Goal: Task Accomplishment & Management: Manage account settings

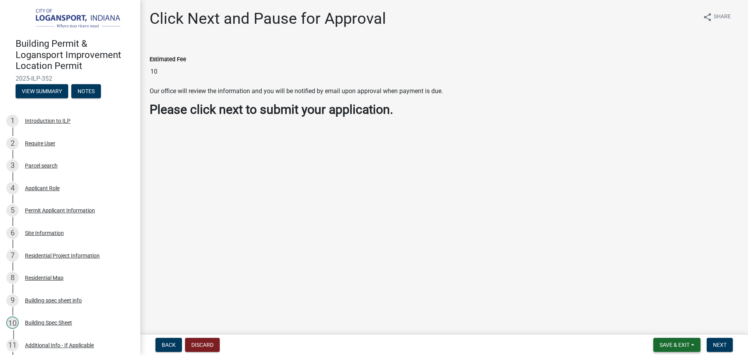
click at [672, 341] on button "Save & Exit" at bounding box center [677, 345] width 47 height 14
click at [662, 321] on button "Save & Exit" at bounding box center [669, 324] width 62 height 19
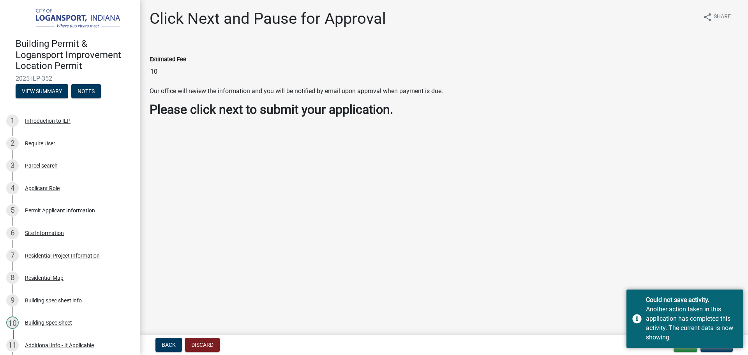
click at [579, 216] on main "Click Next and Pause for Approval share Share Estimated Fee 10 Our office will …" at bounding box center [444, 166] width 608 height 332
click at [681, 348] on button "Exit" at bounding box center [686, 345] width 24 height 14
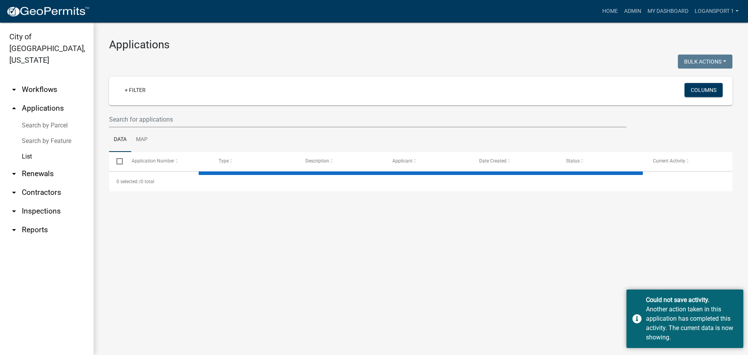
select select "2: 50"
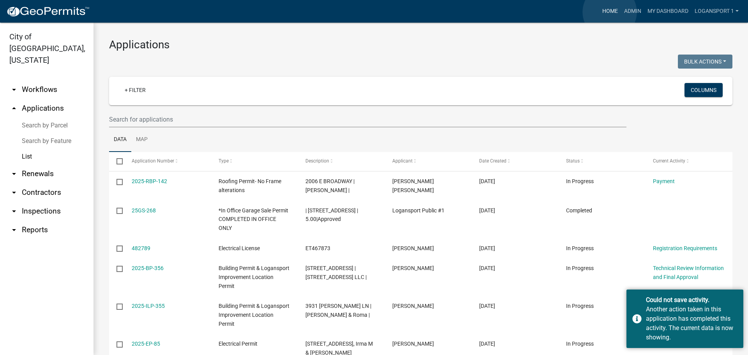
click at [610, 12] on link "Home" at bounding box center [610, 11] width 22 height 15
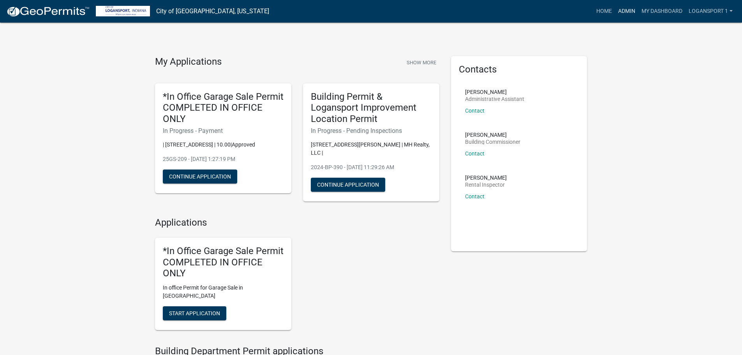
click at [623, 12] on link "Admin" at bounding box center [626, 11] width 23 height 15
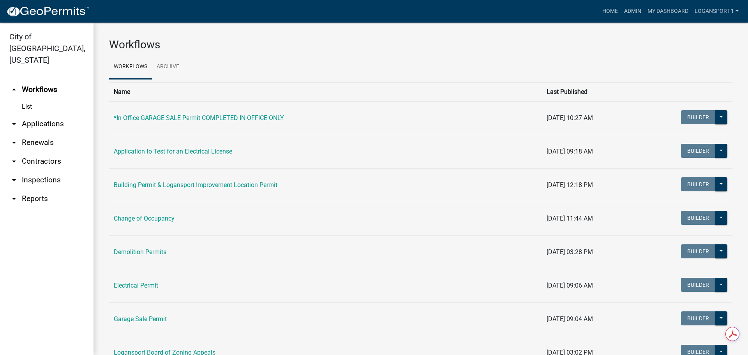
click at [32, 115] on link "arrow_drop_down Applications" at bounding box center [47, 124] width 94 height 19
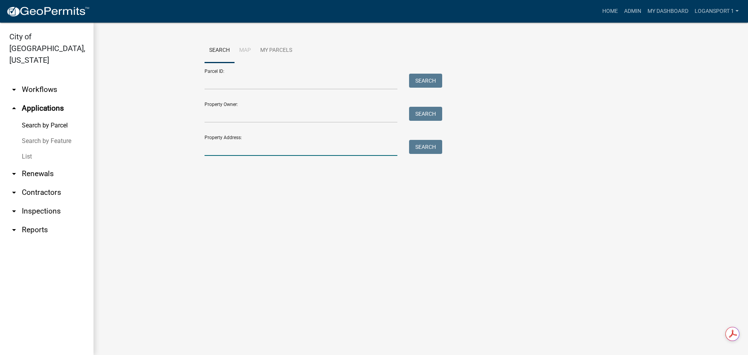
drag, startPoint x: 274, startPoint y: 153, endPoint x: 270, endPoint y: 147, distance: 7.2
click at [273, 152] on input "Property Address:" at bounding box center [301, 148] width 193 height 16
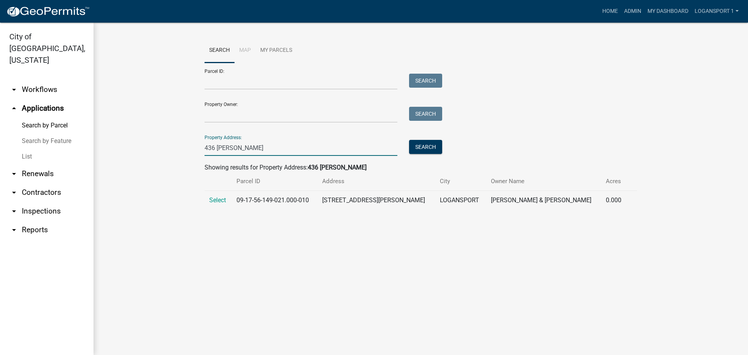
type input "436 bates"
click at [222, 195] on td "Select" at bounding box center [218, 200] width 27 height 19
click at [220, 198] on span "Select" at bounding box center [217, 199] width 17 height 7
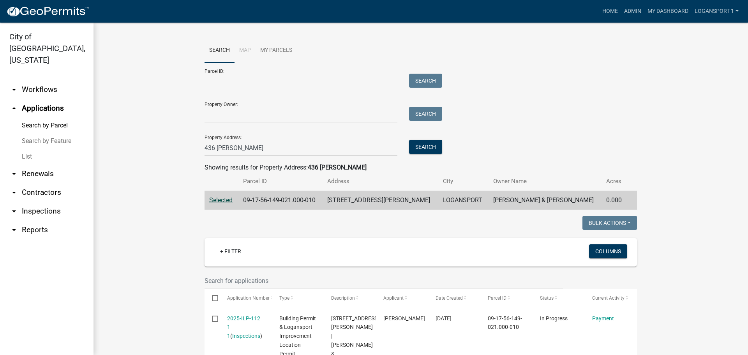
scroll to position [47, 0]
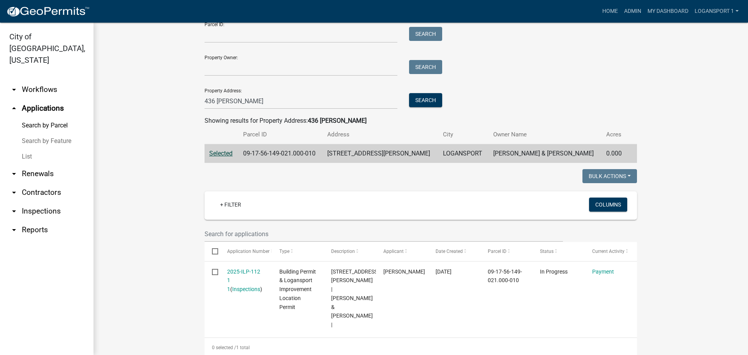
click at [555, 110] on wm-search-parcel-data-activity-input "Search Map My Parcels Parcel ID: Search Property Owner: Search Property Address…" at bounding box center [421, 76] width 433 height 171
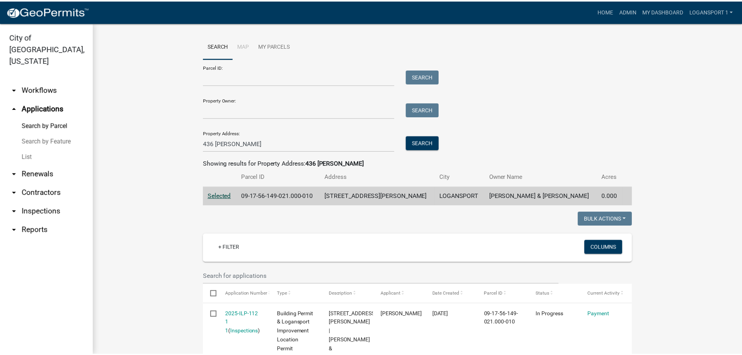
scroll to position [0, 0]
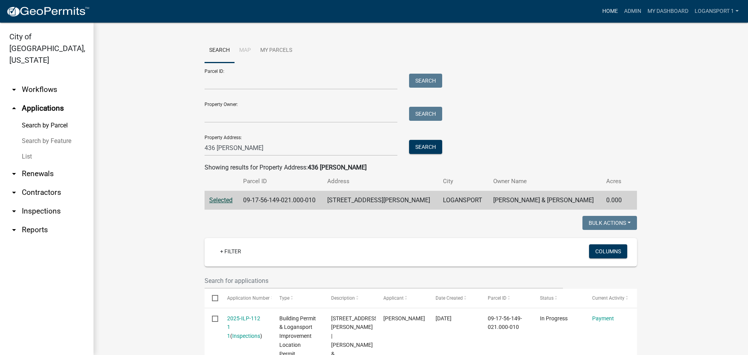
click at [599, 8] on link "Home" at bounding box center [610, 11] width 22 height 15
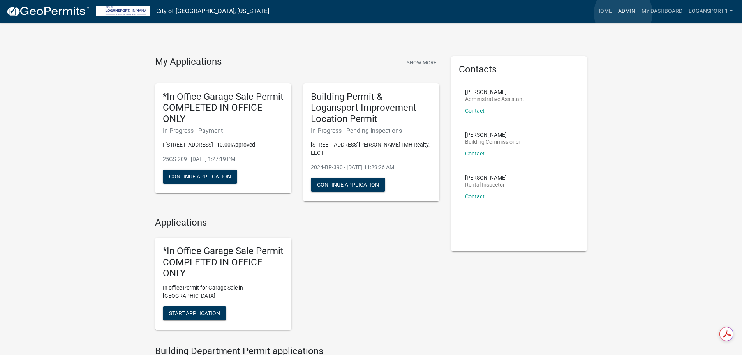
click at [624, 13] on link "Admin" at bounding box center [626, 11] width 23 height 15
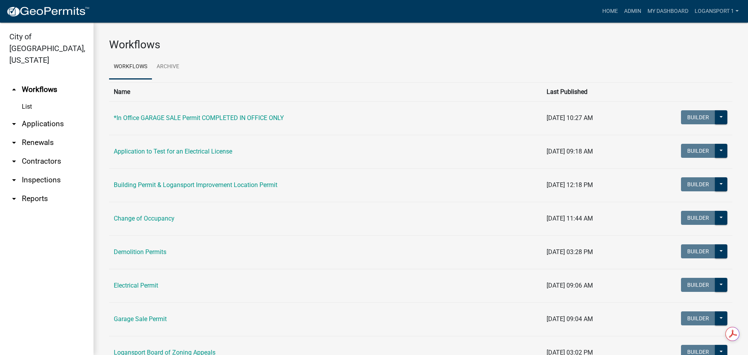
click at [39, 152] on link "arrow_drop_down Contractors" at bounding box center [47, 161] width 94 height 19
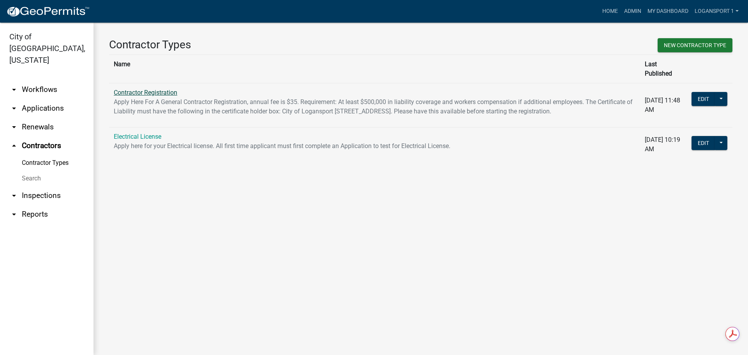
click at [167, 89] on link "Contractor Registration" at bounding box center [146, 92] width 64 height 7
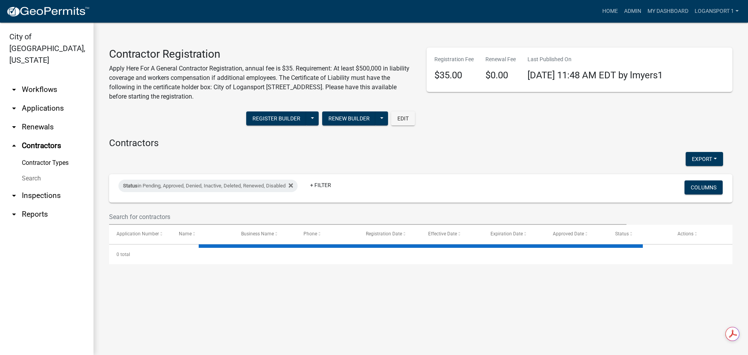
select select "3: 100"
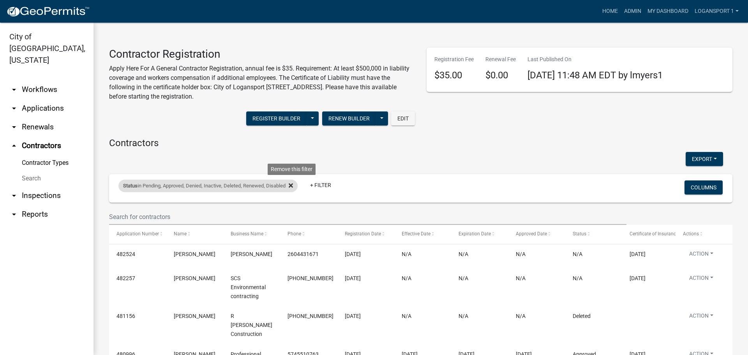
click at [291, 185] on fa-icon at bounding box center [289, 186] width 7 height 12
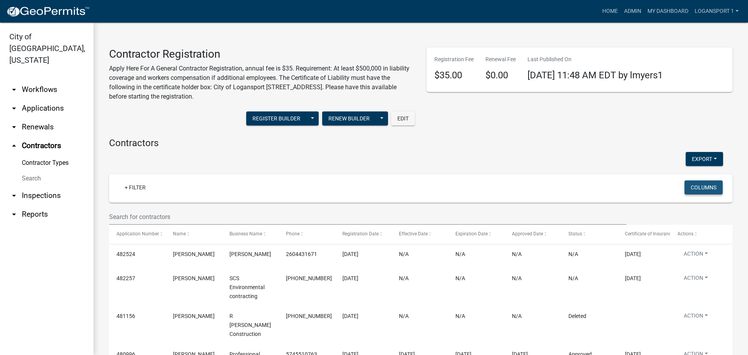
click at [694, 189] on button "Columns" at bounding box center [704, 187] width 38 height 14
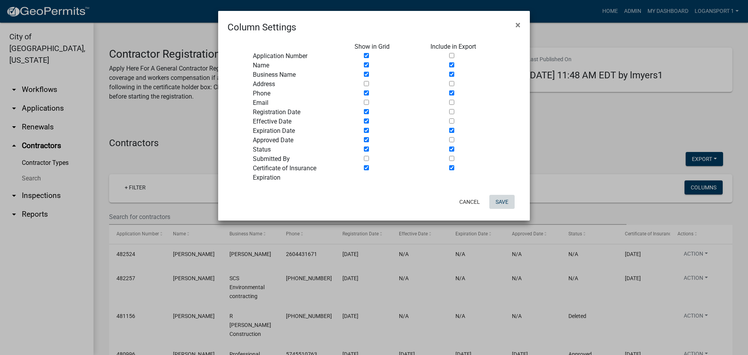
click at [508, 202] on button "Save" at bounding box center [501, 202] width 25 height 14
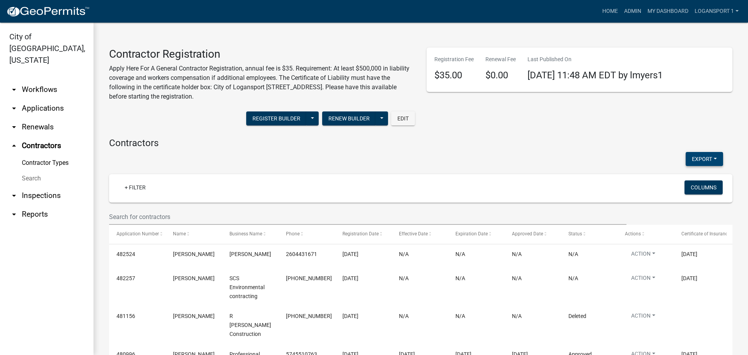
click at [686, 156] on button "Export" at bounding box center [704, 159] width 37 height 14
click at [669, 184] on button "Excel Format (.xlsx)" at bounding box center [686, 179] width 73 height 19
click at [691, 155] on button "Export" at bounding box center [704, 159] width 37 height 14
click at [637, 160] on div "Export Excel Format (.xlsx) CSV Format (.csv)" at bounding box center [416, 160] width 626 height 16
click at [714, 188] on button "Columns" at bounding box center [704, 187] width 38 height 14
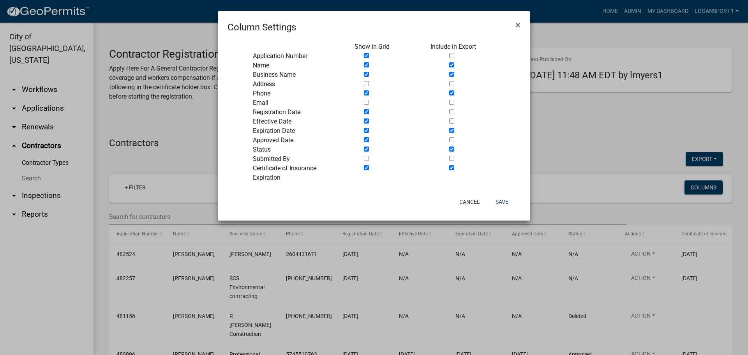
click at [558, 150] on ngb-modal-window "Column Settings × Show in Grid Include in Export Application Number Name Busine…" at bounding box center [374, 177] width 748 height 355
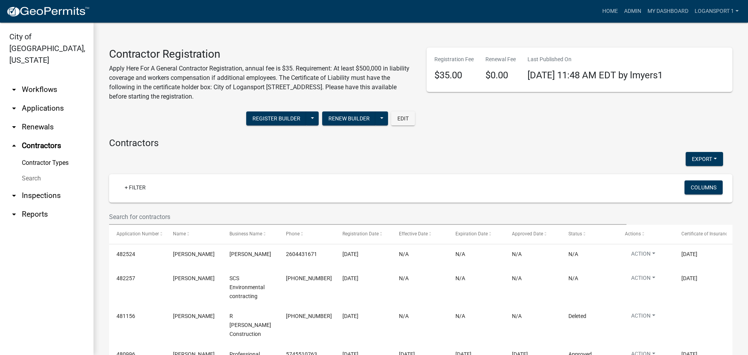
click at [136, 177] on div "+ Filter Columns" at bounding box center [421, 188] width 617 height 28
click at [137, 185] on link "+ Filter" at bounding box center [135, 187] width 34 height 14
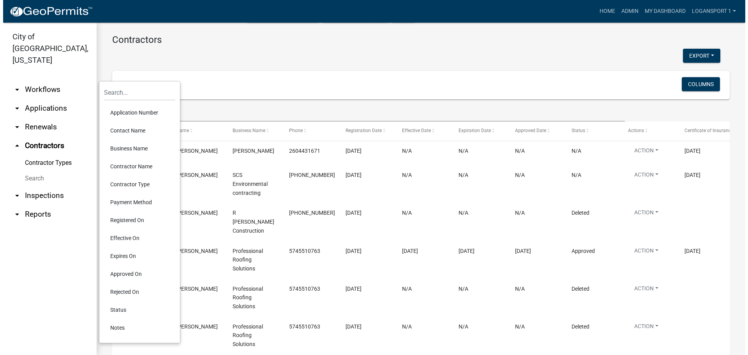
scroll to position [117, 0]
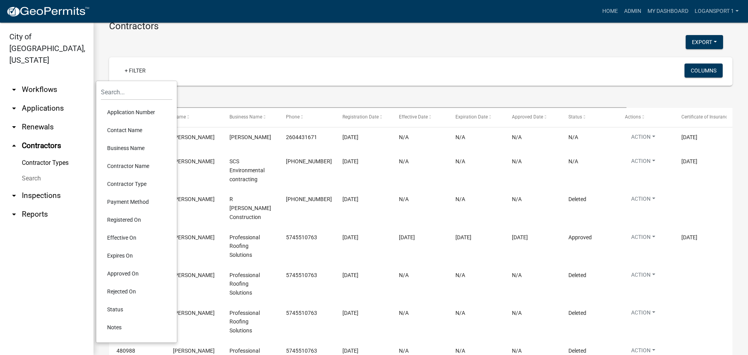
click at [134, 181] on li "Contractor Type" at bounding box center [136, 184] width 71 height 18
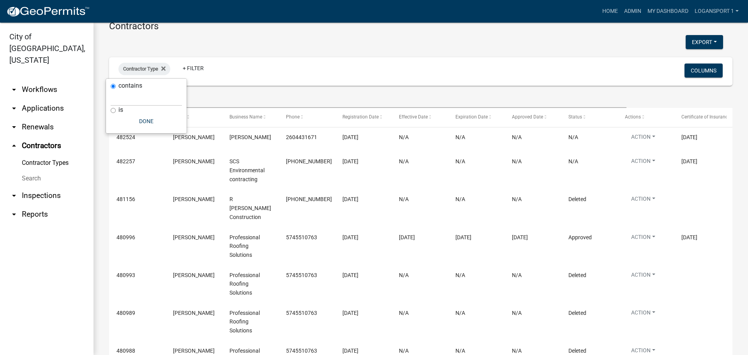
click at [110, 109] on div "contains is Done" at bounding box center [146, 106] width 81 height 55
click at [114, 109] on input "is" at bounding box center [113, 110] width 5 height 5
radio input "true"
click at [125, 110] on input "text" at bounding box center [146, 106] width 71 height 16
click at [112, 86] on input "contains" at bounding box center [113, 86] width 5 height 5
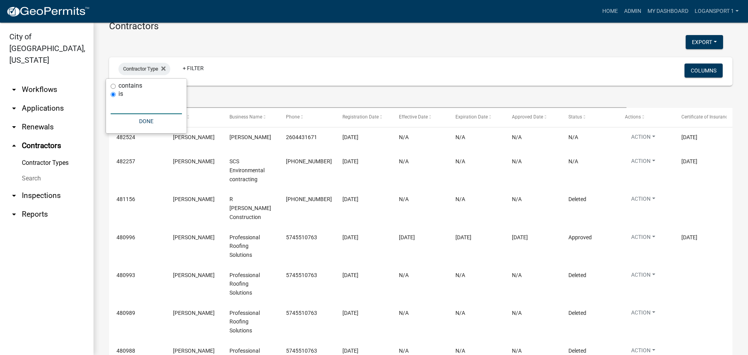
radio input "true"
click at [129, 99] on input "text" at bounding box center [146, 98] width 71 height 16
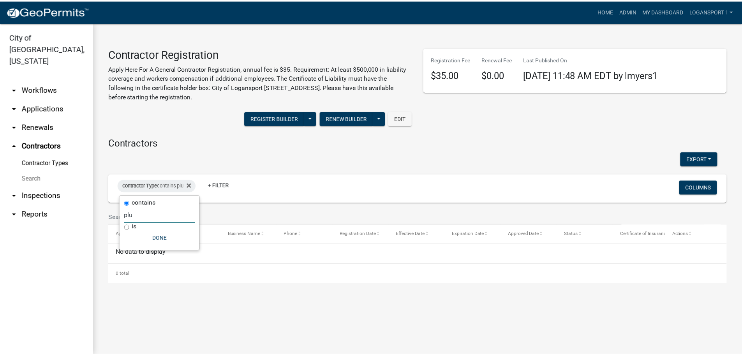
scroll to position [0, 0]
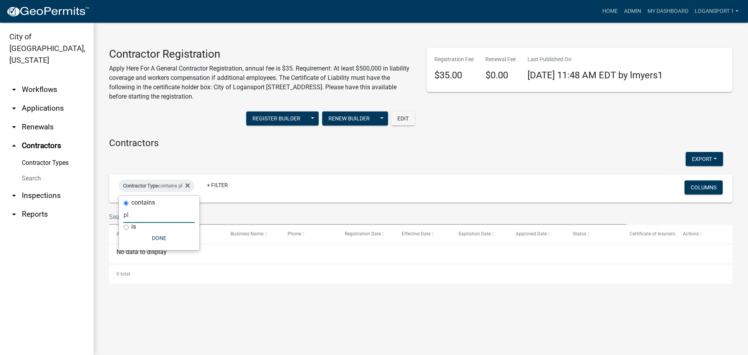
type input "p"
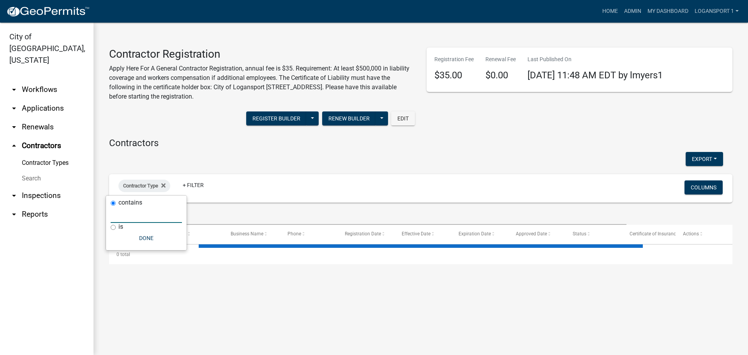
select select "3: 100"
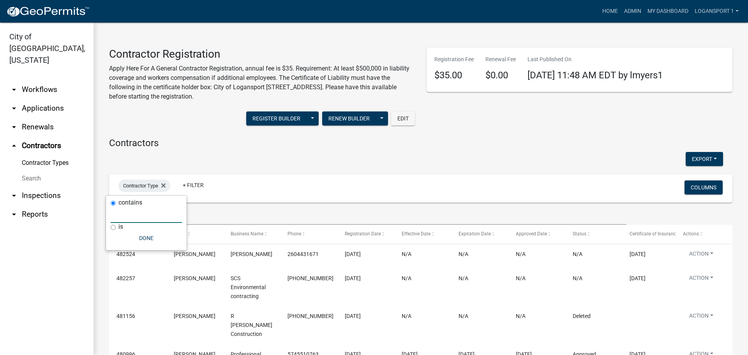
click at [112, 226] on input "is" at bounding box center [113, 227] width 5 height 5
radio input "true"
click at [145, 223] on input "text" at bounding box center [146, 223] width 71 height 16
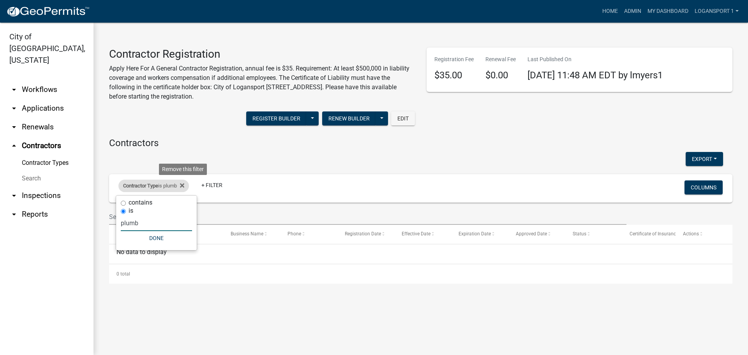
type input "plumb"
click at [187, 185] on div "Contractor Type is plumb Remove this filter" at bounding box center [153, 186] width 71 height 12
click at [184, 186] on icon at bounding box center [182, 186] width 4 height 4
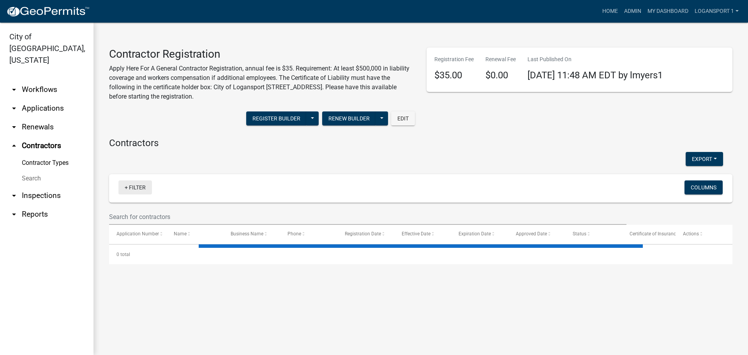
select select "3: 100"
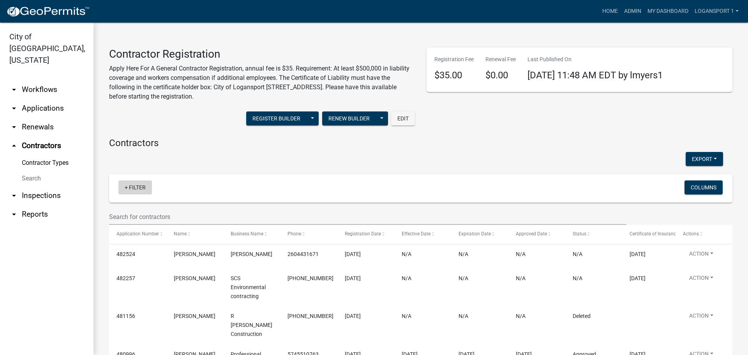
click at [144, 185] on link "+ Filter" at bounding box center [135, 187] width 34 height 14
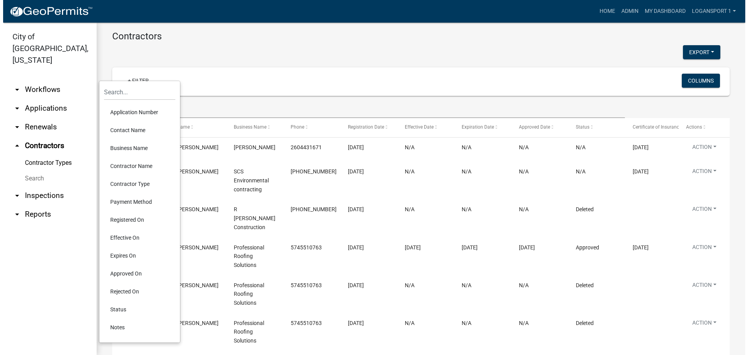
scroll to position [117, 0]
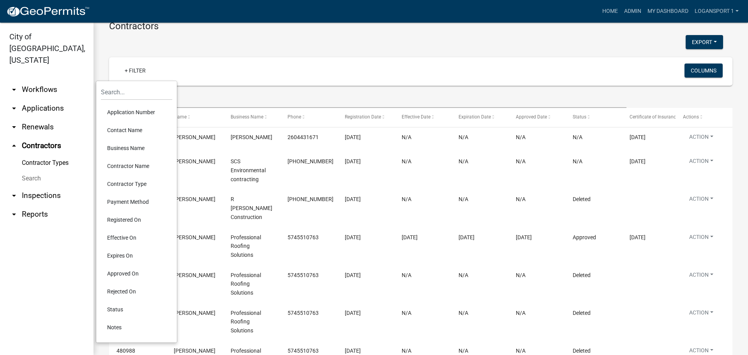
click at [318, 47] on div "Export Excel Format (.xlsx) CSV Format (.csv)" at bounding box center [416, 43] width 626 height 16
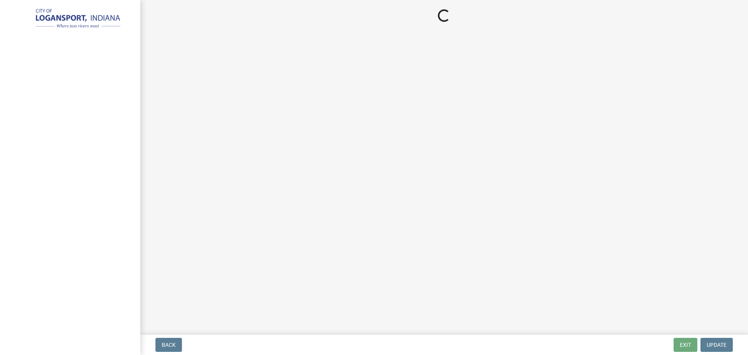
select select "3: 3"
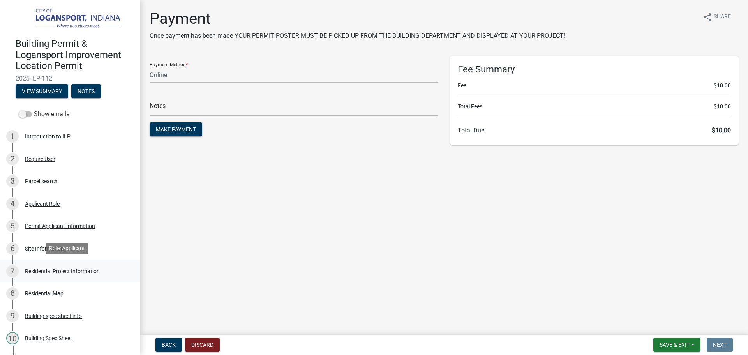
click at [58, 265] on div "7 Residential Project Information" at bounding box center [67, 271] width 122 height 12
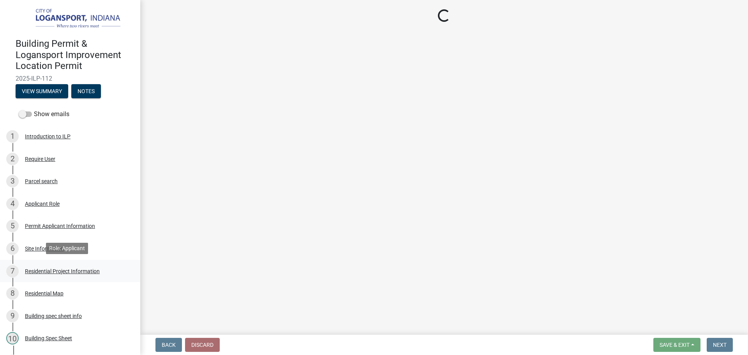
select select "b8a7655a-e911-4aac-a321-69e5bfba2fef"
